Goal: Transaction & Acquisition: Purchase product/service

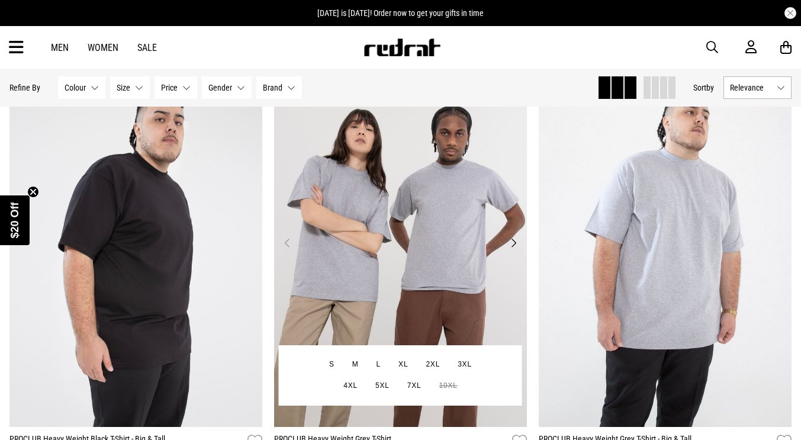
scroll to position [592, 0]
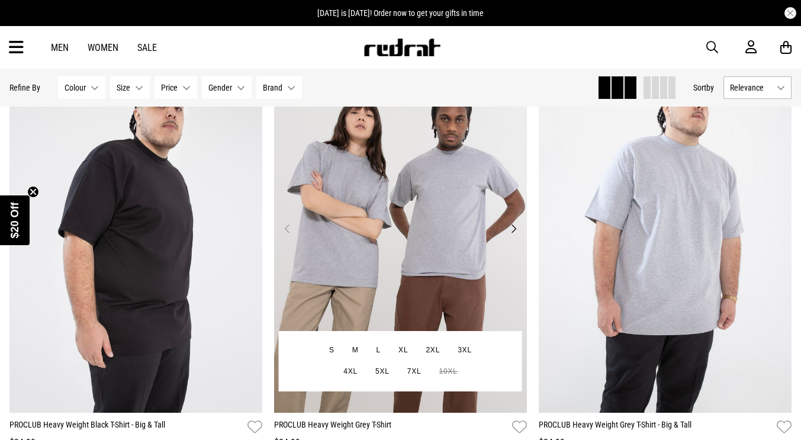
click at [368, 256] on img at bounding box center [400, 236] width 253 height 354
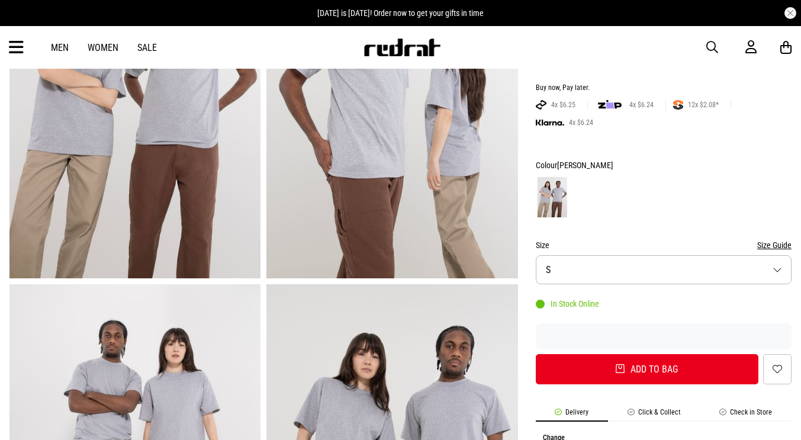
click at [629, 281] on button "Size S" at bounding box center [664, 269] width 256 height 29
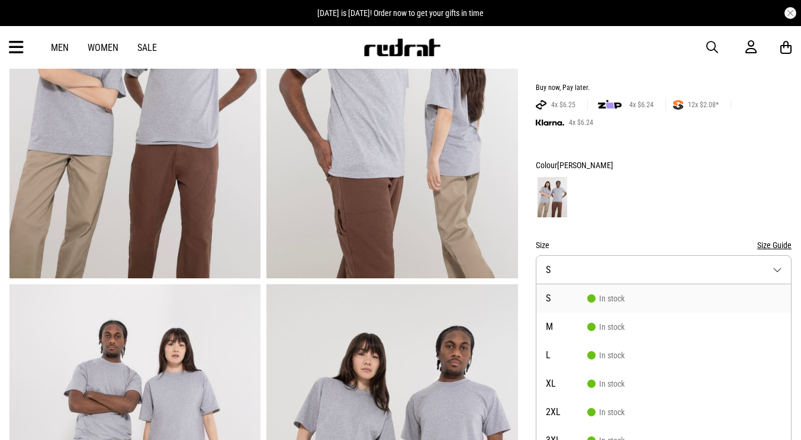
scroll to position [182, 0]
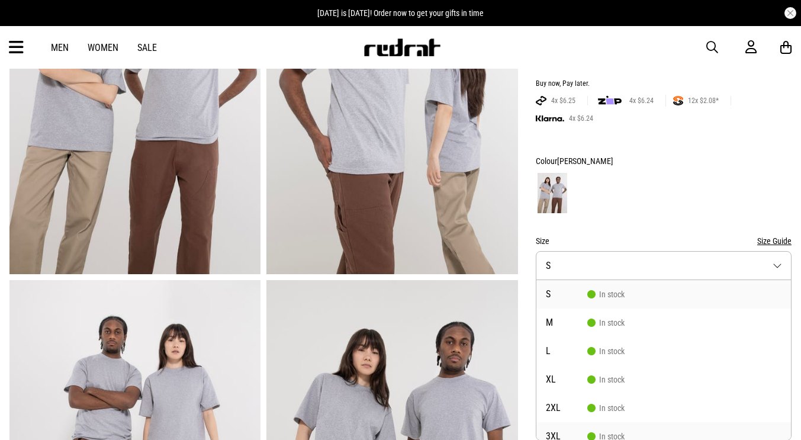
click at [562, 431] on li "3XL In stock" at bounding box center [664, 436] width 255 height 28
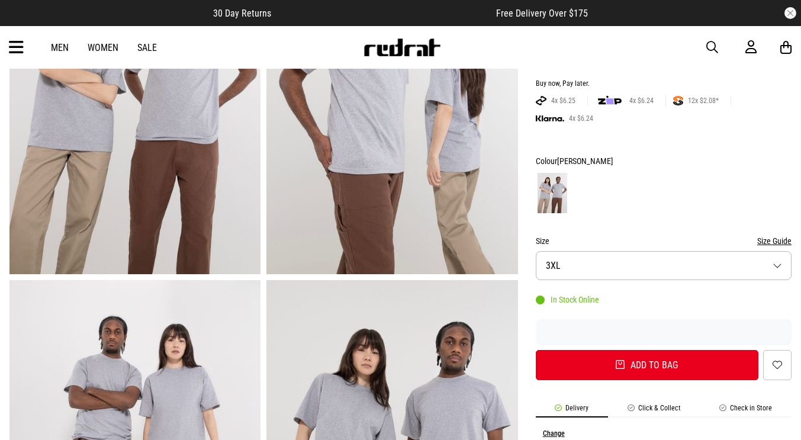
click at [642, 271] on button "Size 3XL" at bounding box center [664, 265] width 256 height 29
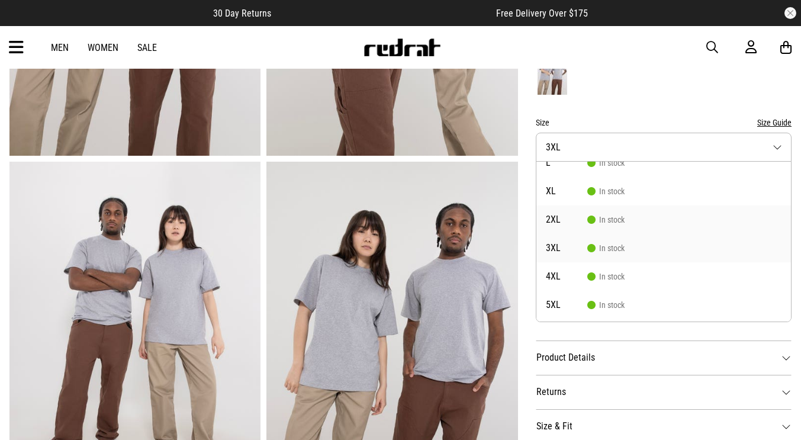
scroll to position [118, 0]
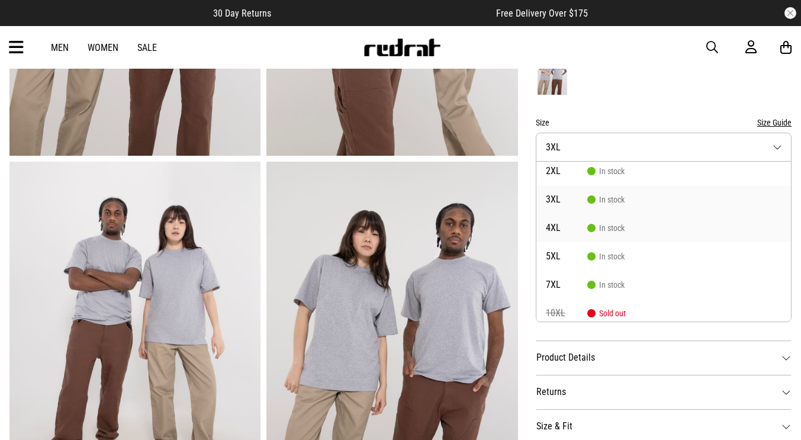
click at [589, 231] on icon at bounding box center [591, 227] width 7 height 7
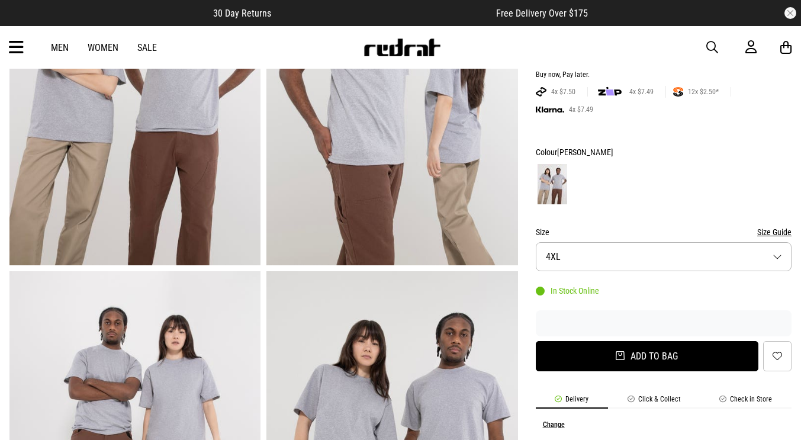
scroll to position [300, 0]
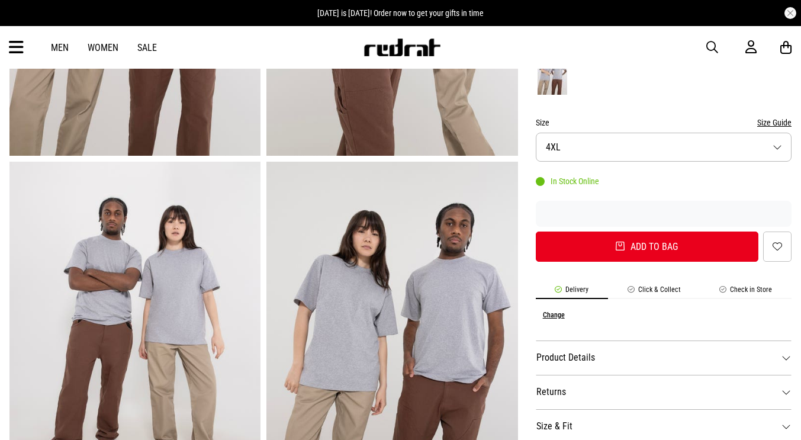
click at [636, 153] on button "Size 4XL" at bounding box center [664, 147] width 256 height 29
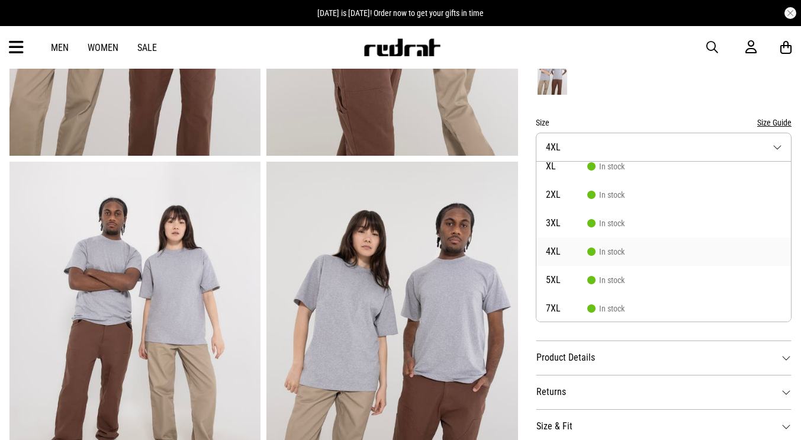
scroll to position [153, 0]
click at [588, 227] on li "5XL In stock" at bounding box center [664, 222] width 255 height 28
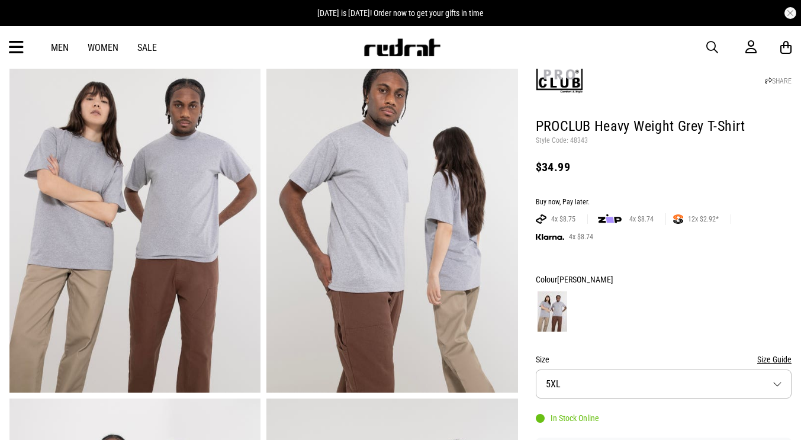
scroll to position [300, 0]
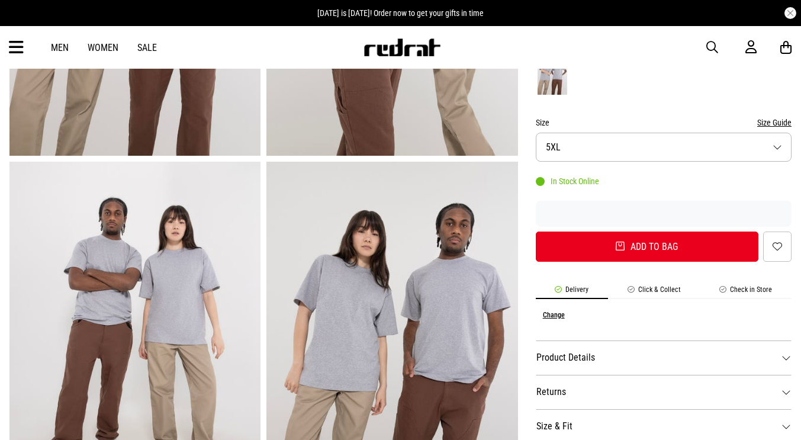
click at [631, 153] on button "Size 5XL" at bounding box center [664, 147] width 256 height 29
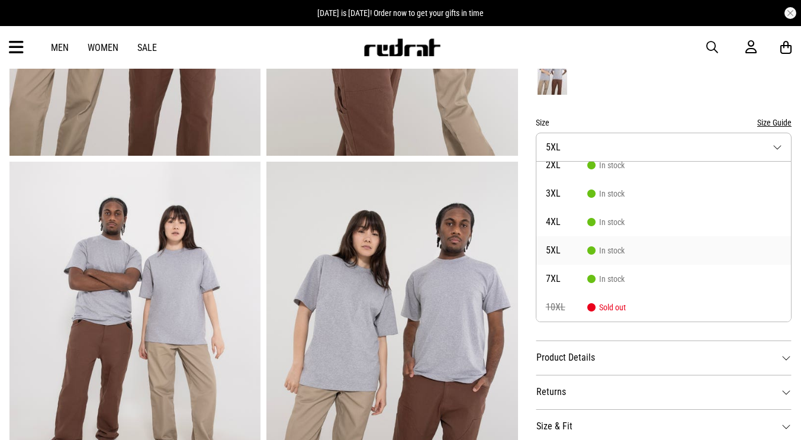
scroll to position [153, 0]
click at [570, 245] on li "7XL In stock" at bounding box center [664, 250] width 255 height 28
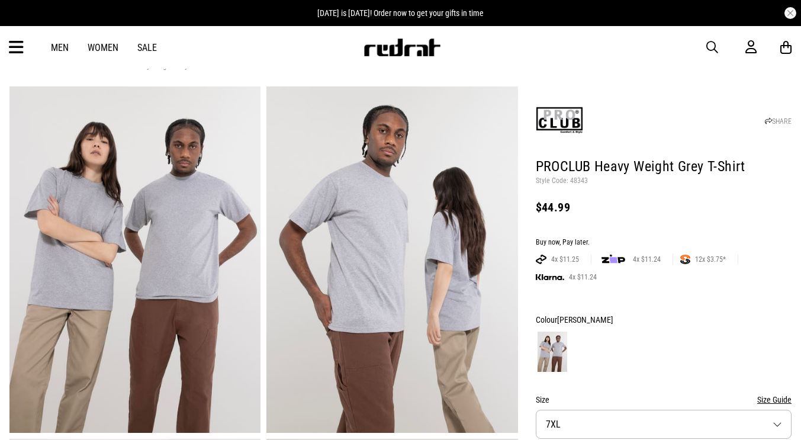
scroll to position [0, 0]
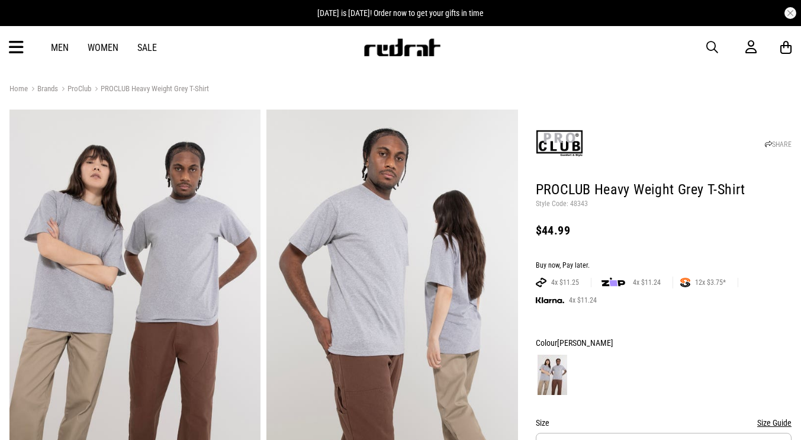
click at [568, 136] on img at bounding box center [559, 143] width 47 height 47
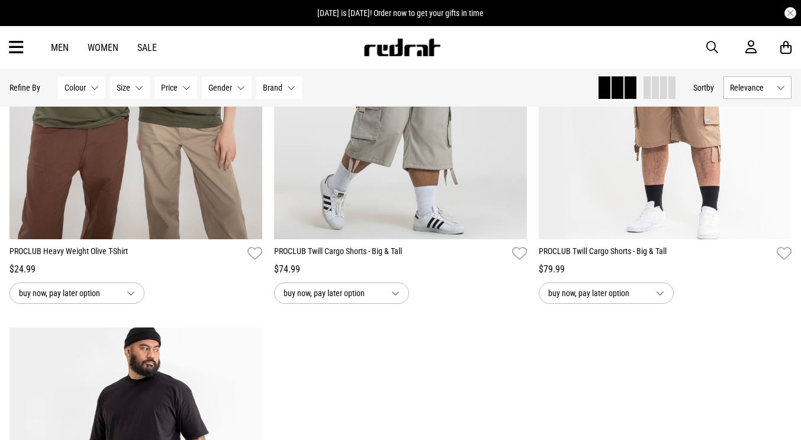
scroll to position [1176, 0]
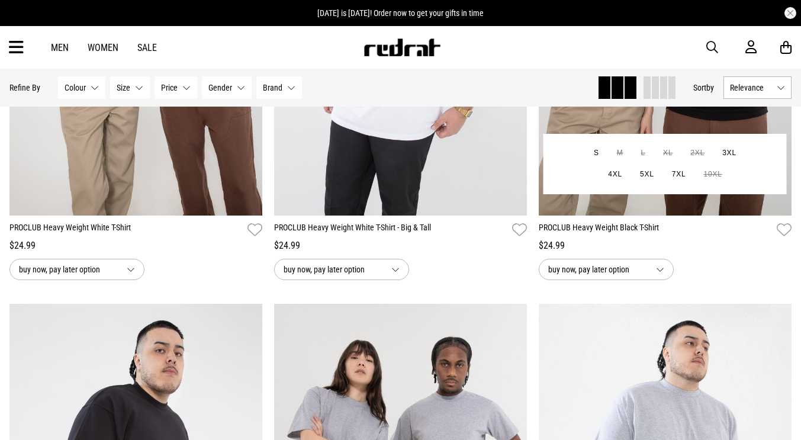
scroll to position [0, 0]
